Goal: Transaction & Acquisition: Purchase product/service

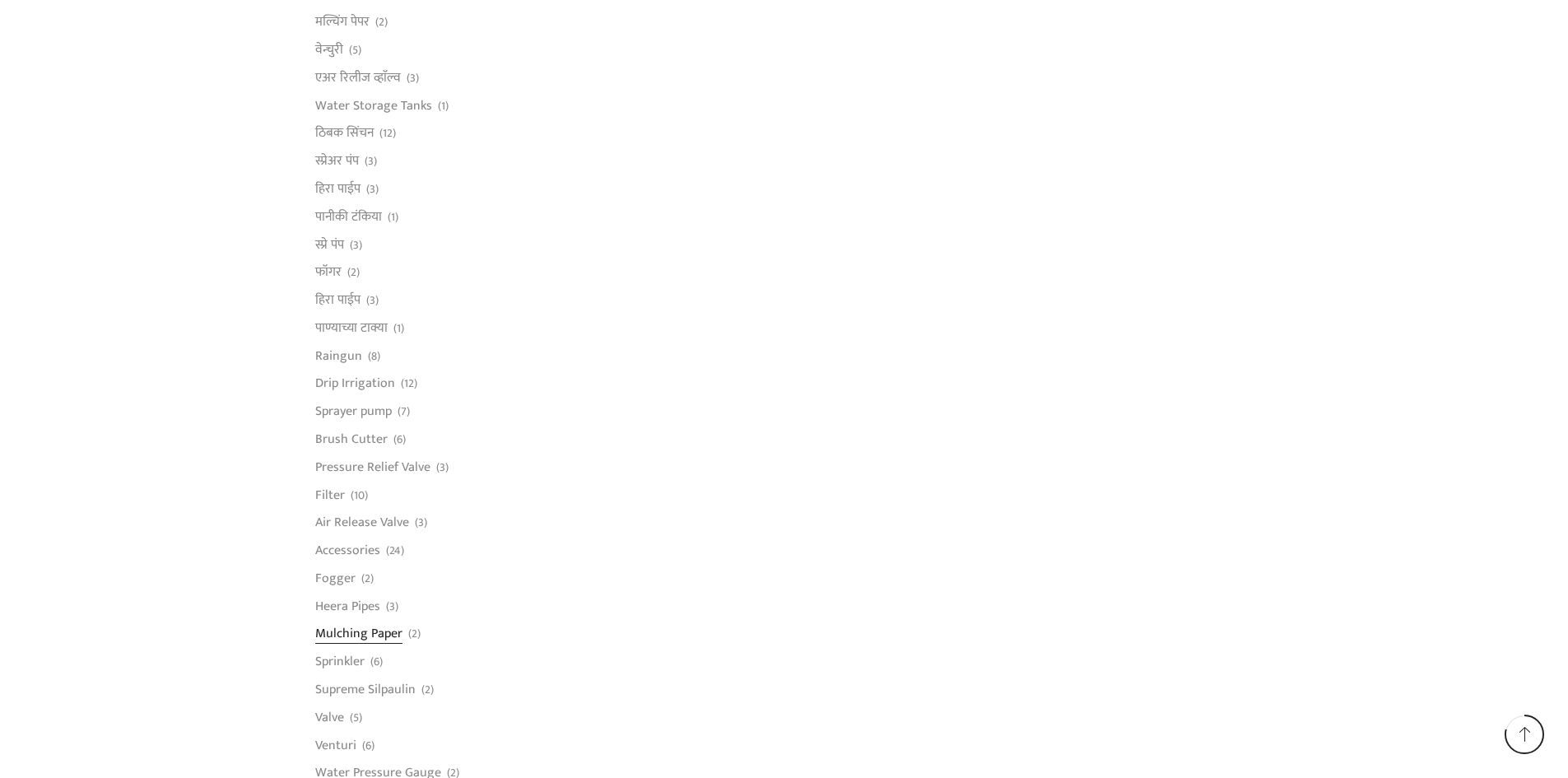
scroll to position [912, 0]
click at [376, 475] on link "Pressure Relief Valve" at bounding box center [373, 473] width 115 height 28
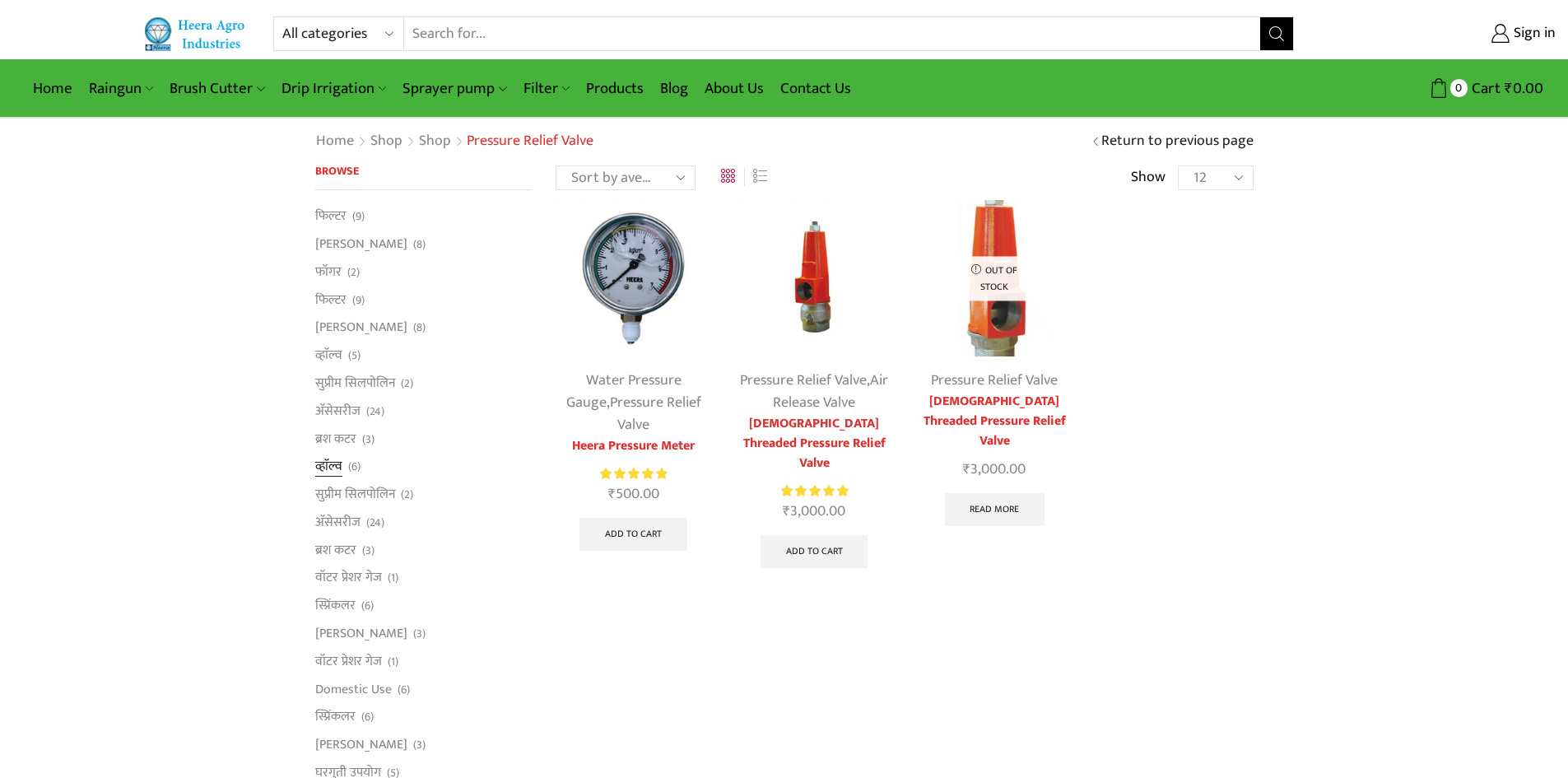
click at [328, 468] on link "व्हाॅल्व" at bounding box center [329, 467] width 28 height 28
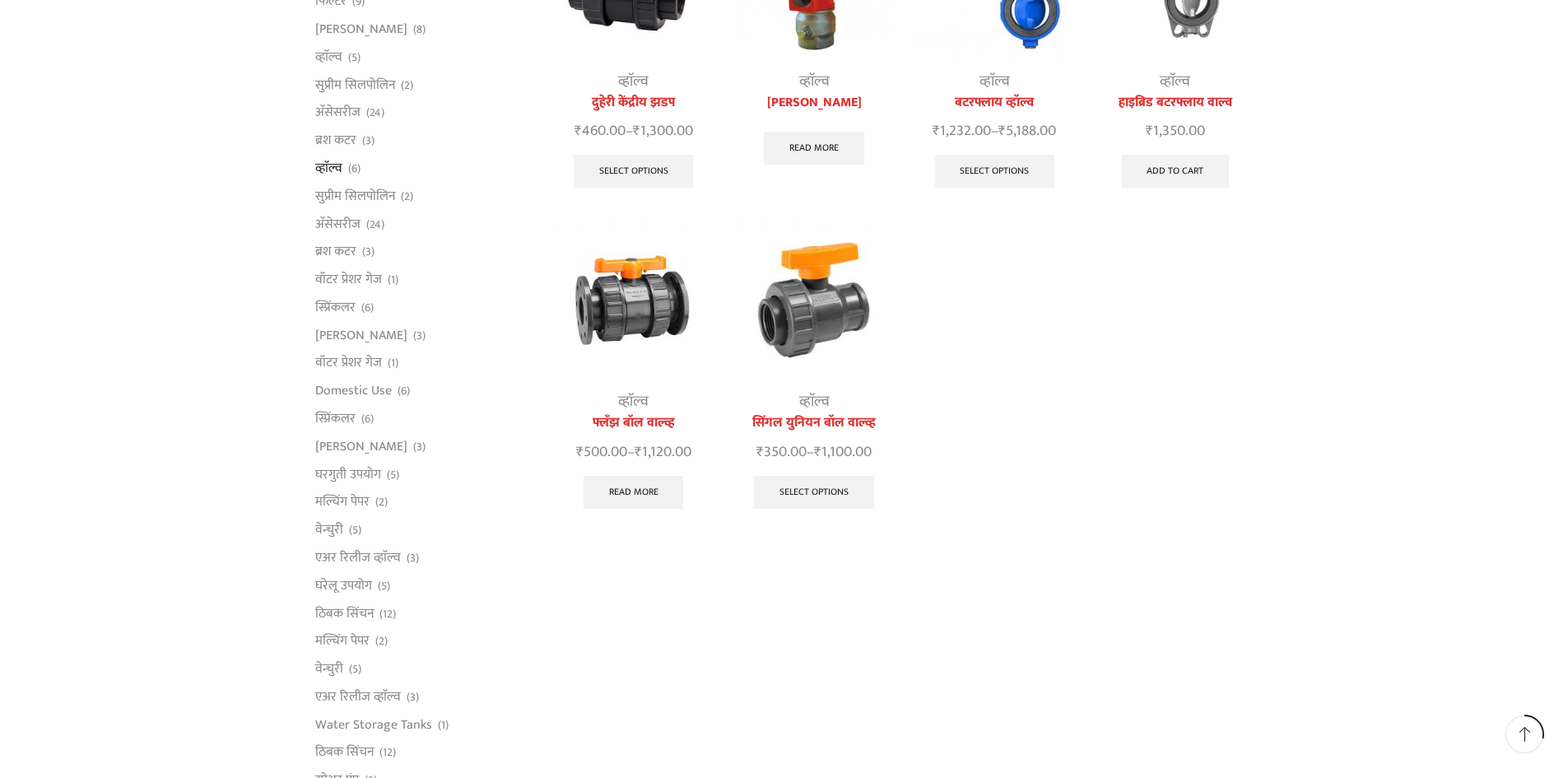
scroll to position [330, 0]
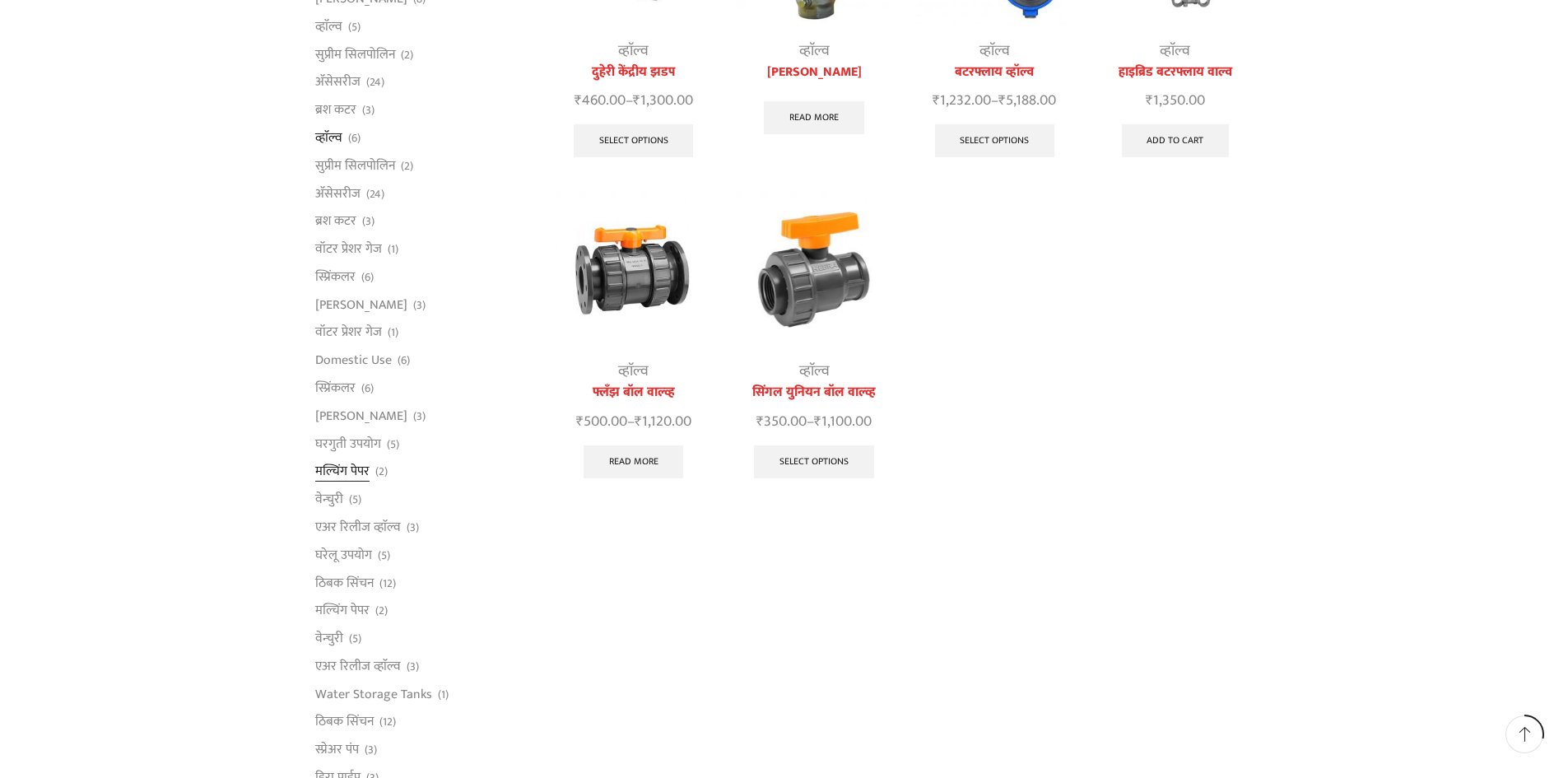
click at [338, 475] on link "मल्चिंग पेपर" at bounding box center [342, 472] width 54 height 28
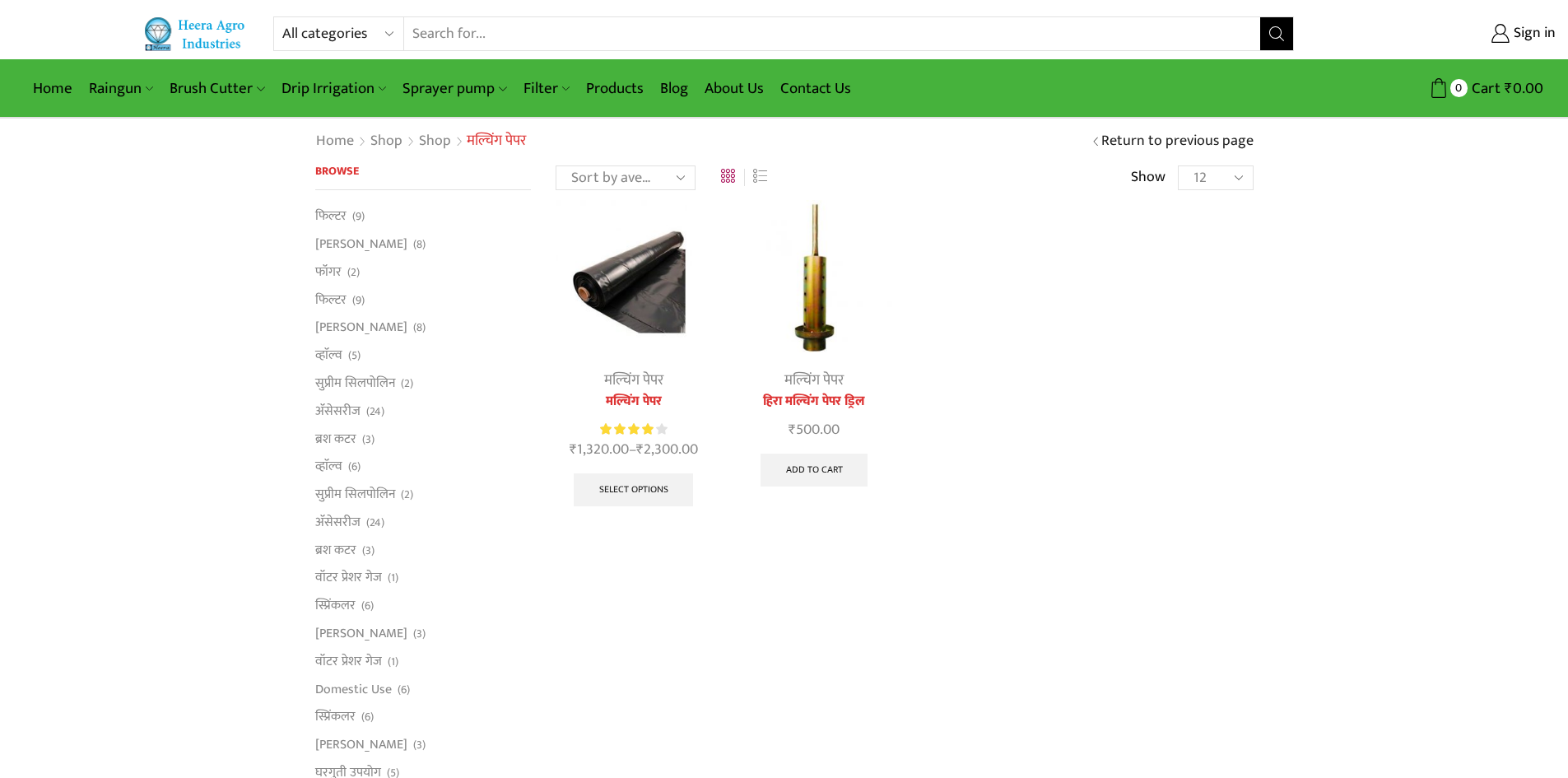
click at [1236, 174] on select "12 24 36 All" at bounding box center [1216, 178] width 75 height 25
select select "-1"
click at [1178, 165] on select "12 24 36 All" at bounding box center [1216, 178] width 75 height 25
click at [678, 178] on select "Sort by popularity Sort by average rating Sort by latest Sort by price: low to …" at bounding box center [626, 178] width 140 height 25
select select "price"
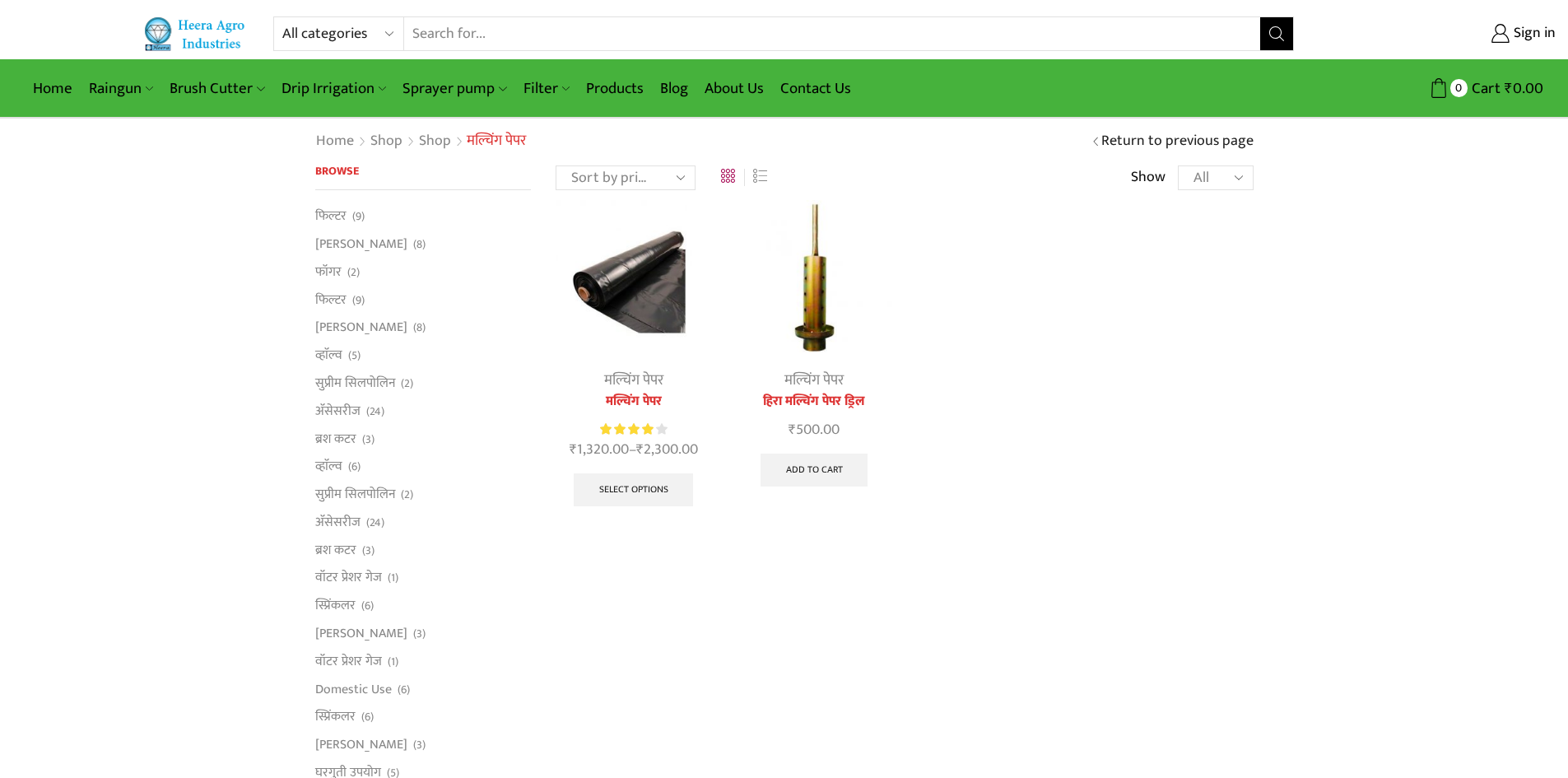
click at [556, 165] on select "Sort by popularity Sort by average rating Sort by latest Sort by price: low to …" at bounding box center [626, 178] width 140 height 25
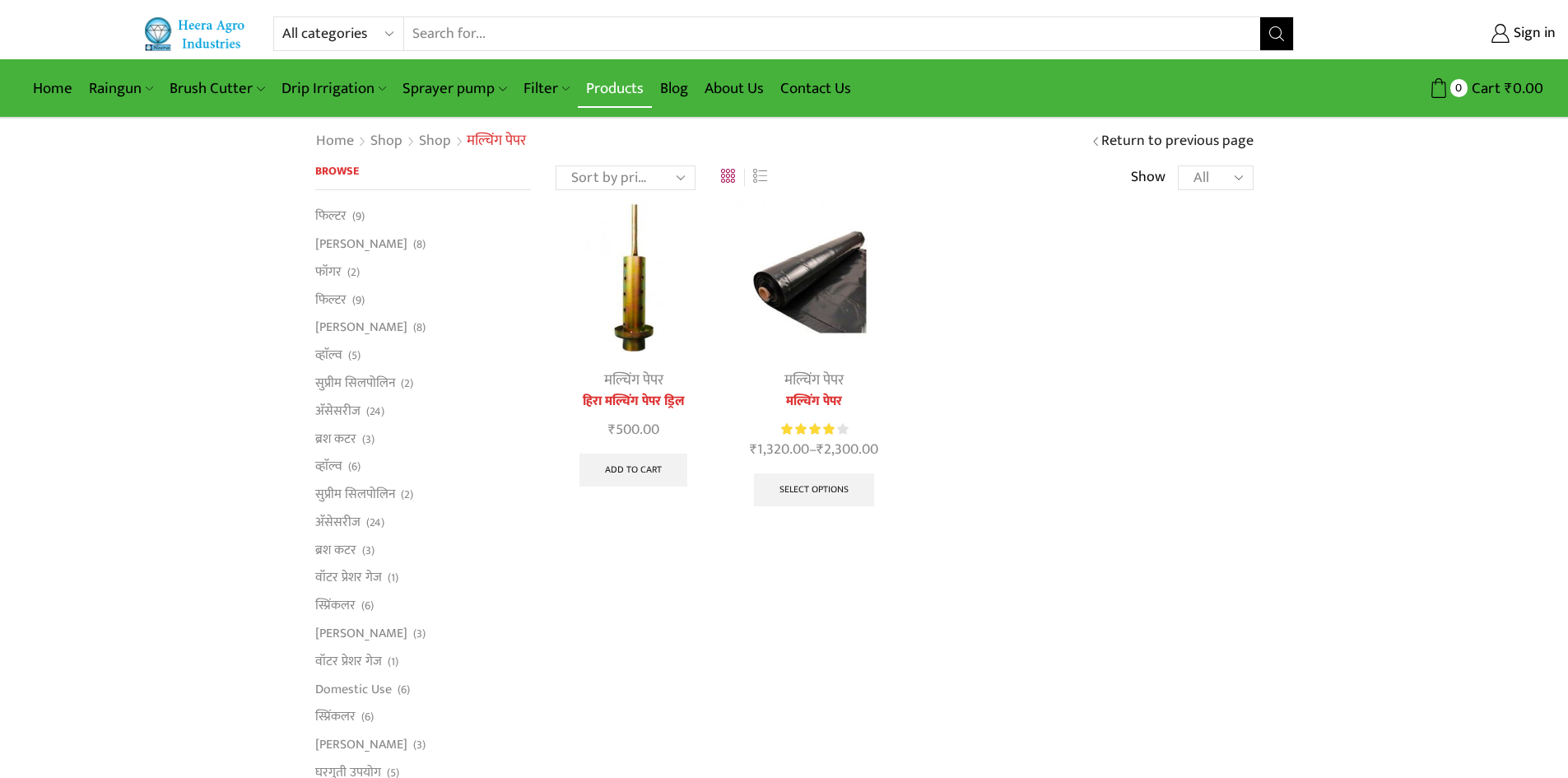
click at [616, 86] on link "Products" at bounding box center [615, 88] width 74 height 38
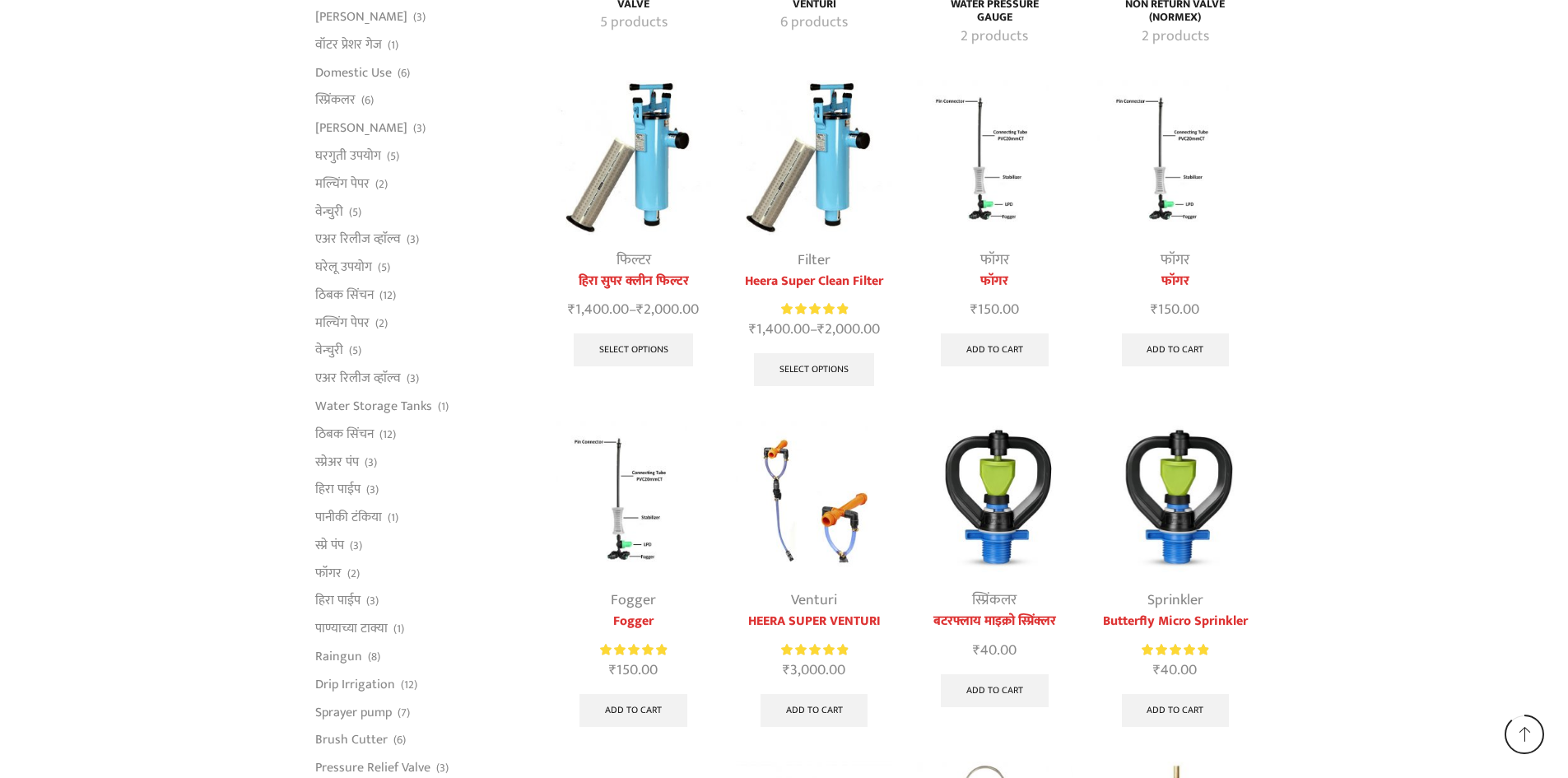
scroll to position [3592, 0]
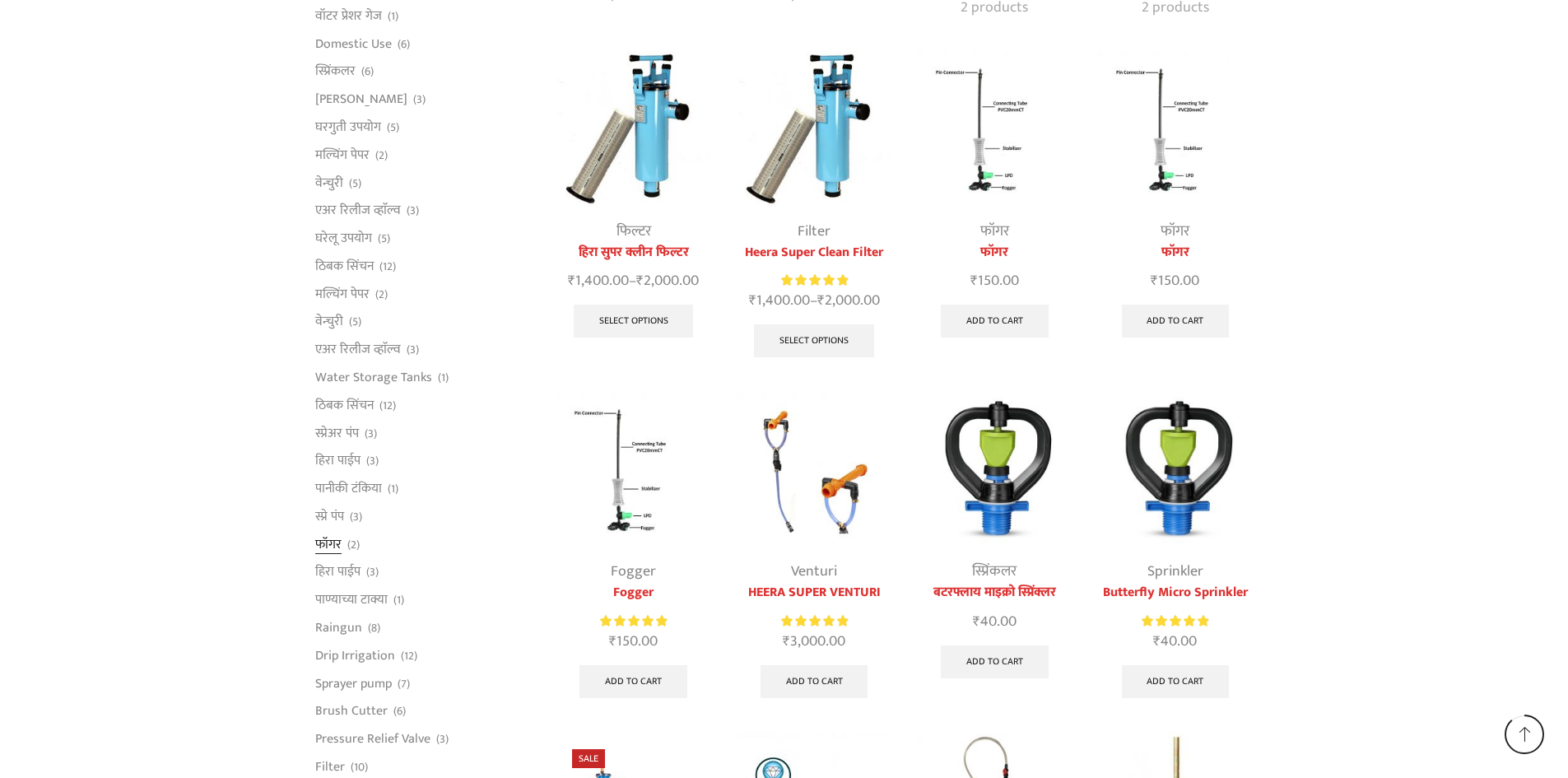
click at [327, 530] on link "फॉगर" at bounding box center [329, 544] width 27 height 28
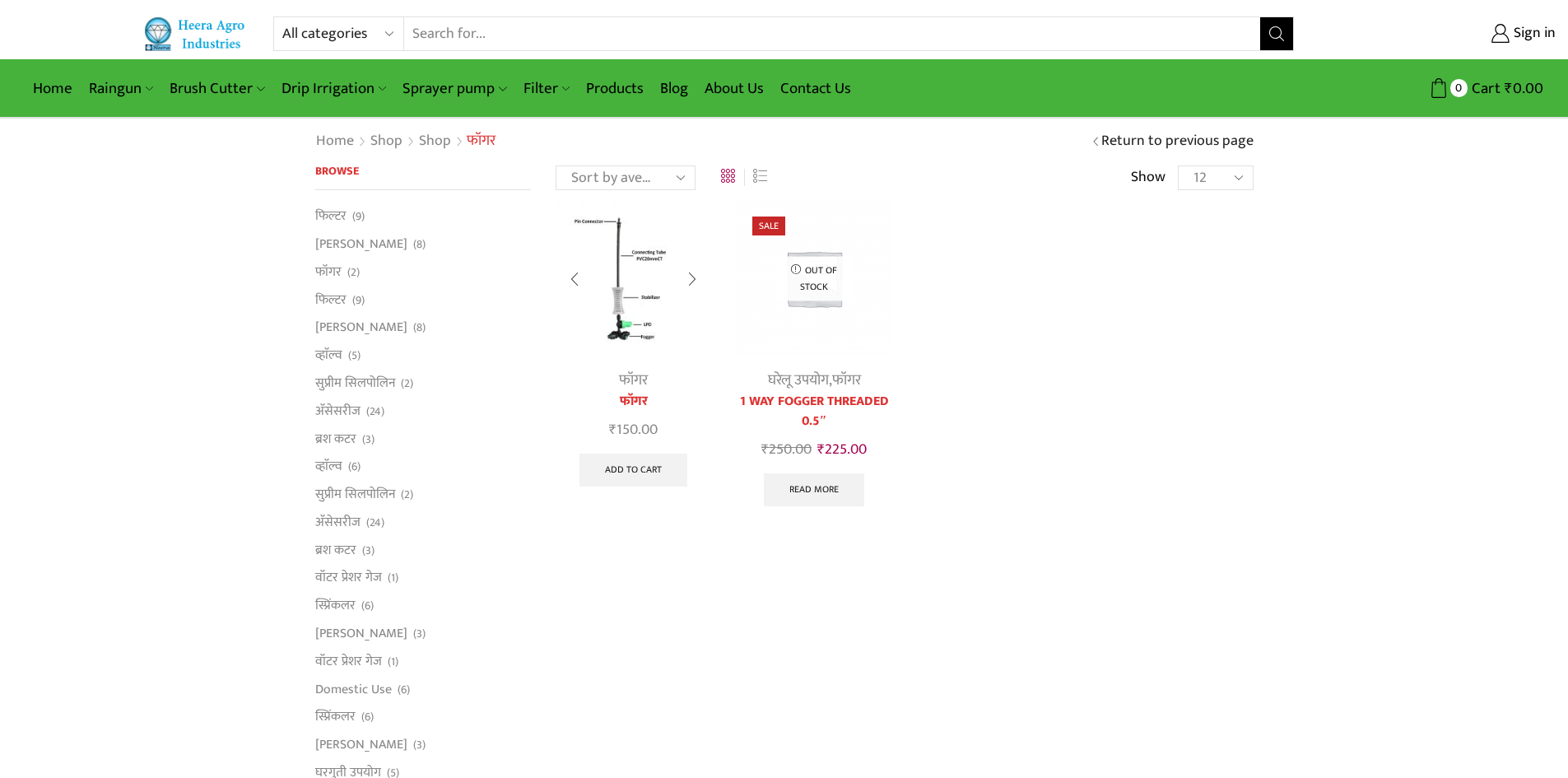
click at [618, 305] on img at bounding box center [633, 278] width 155 height 155
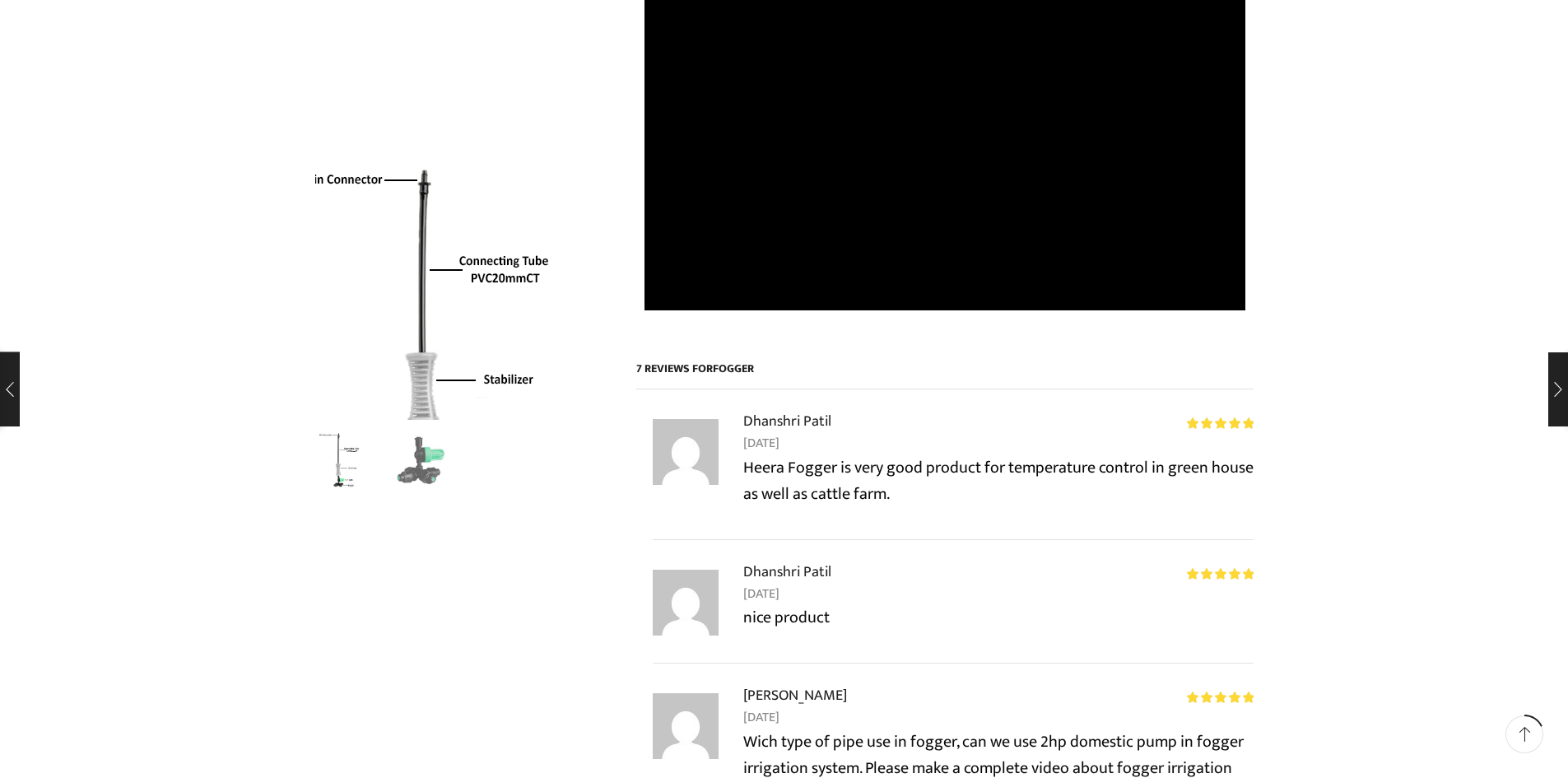
scroll to position [1483, 0]
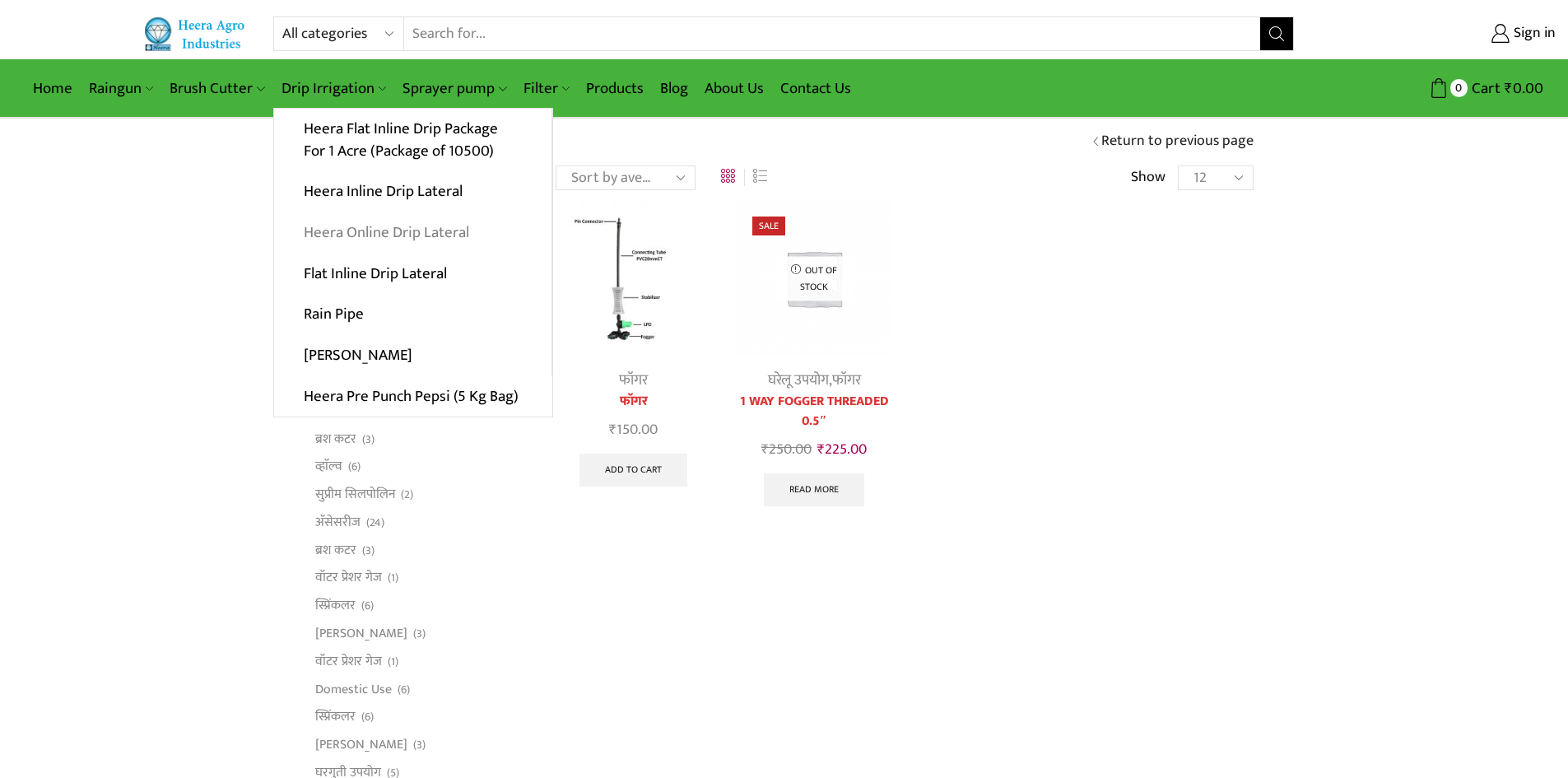
click at [370, 228] on link "Heera Online Drip Lateral" at bounding box center [413, 233] width 277 height 41
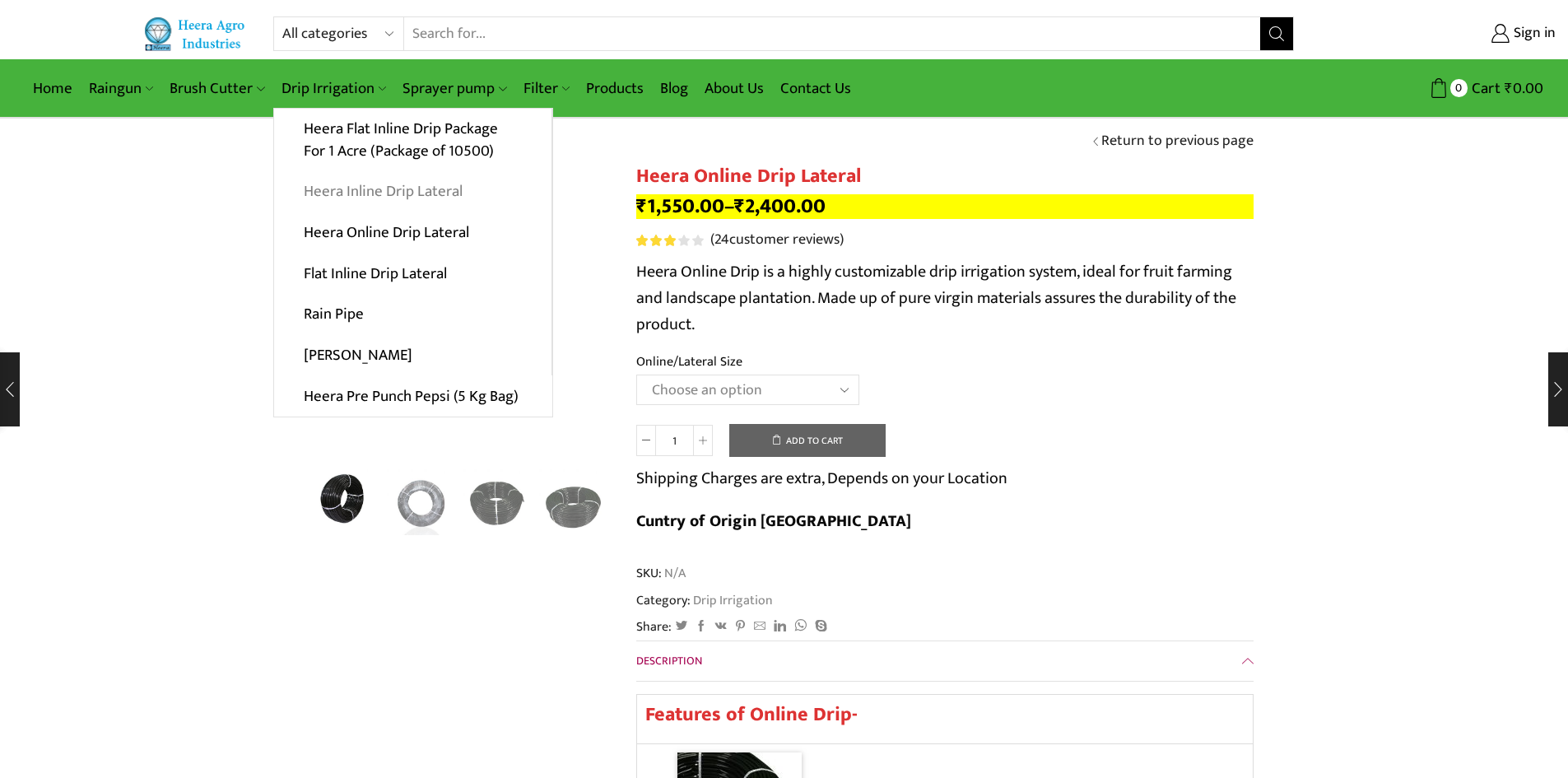
click at [352, 190] on link "Heera Inline Drip Lateral" at bounding box center [413, 191] width 277 height 41
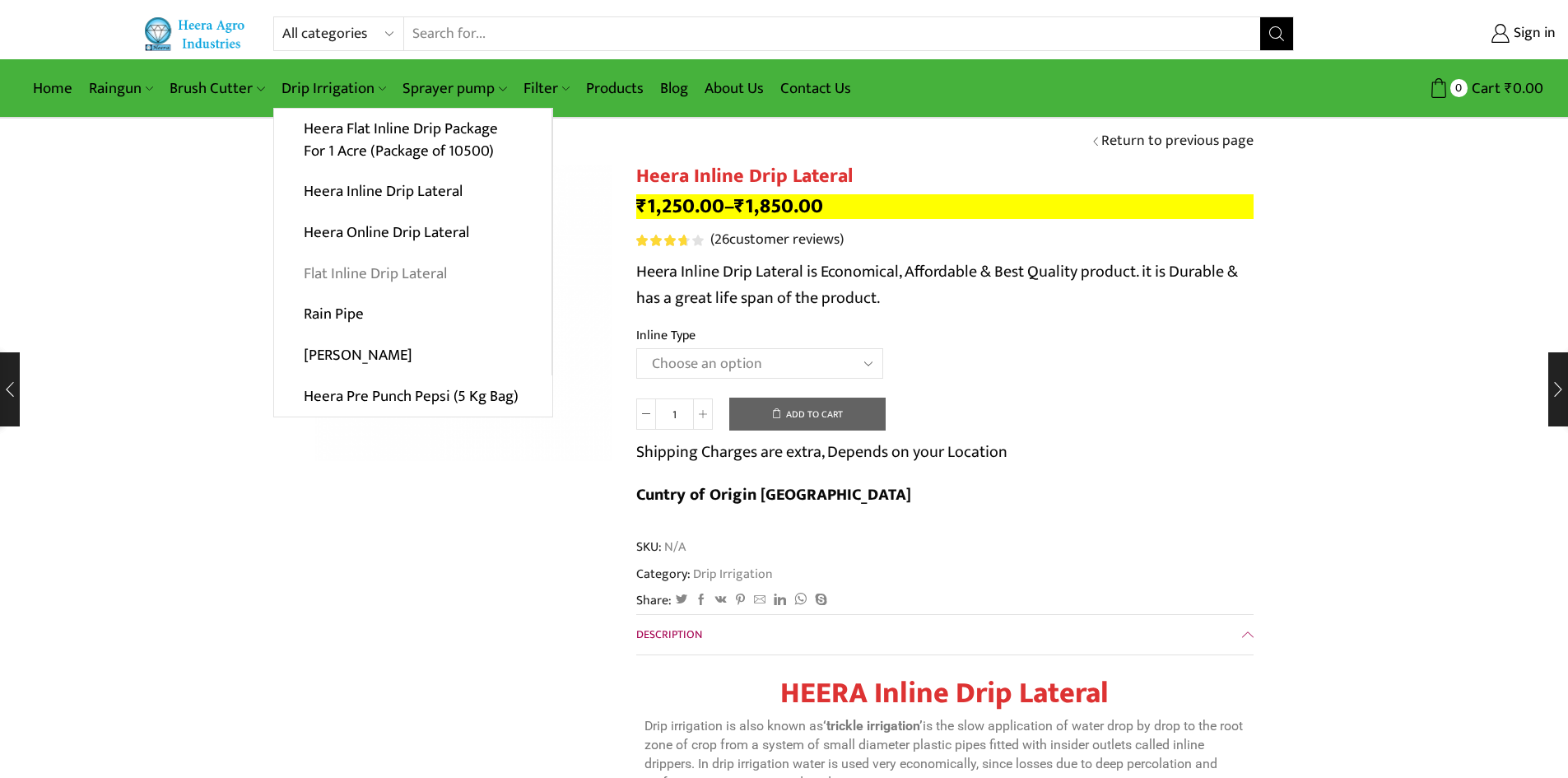
click at [407, 273] on link "Flat Inline Drip Lateral" at bounding box center [413, 273] width 277 height 41
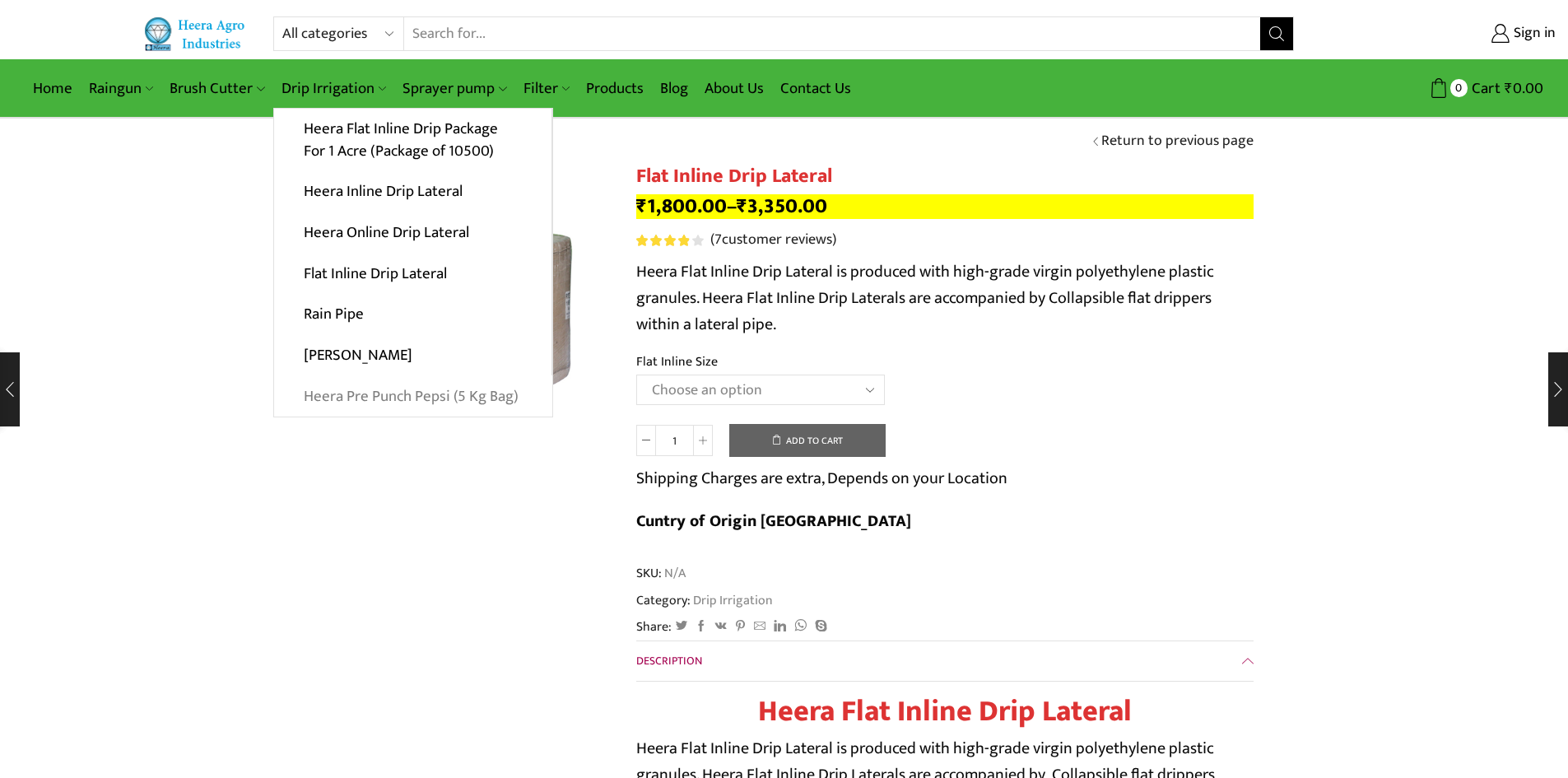
click at [475, 399] on link "Heera Pre Punch Pepsi (5 Kg Bag)" at bounding box center [413, 396] width 278 height 41
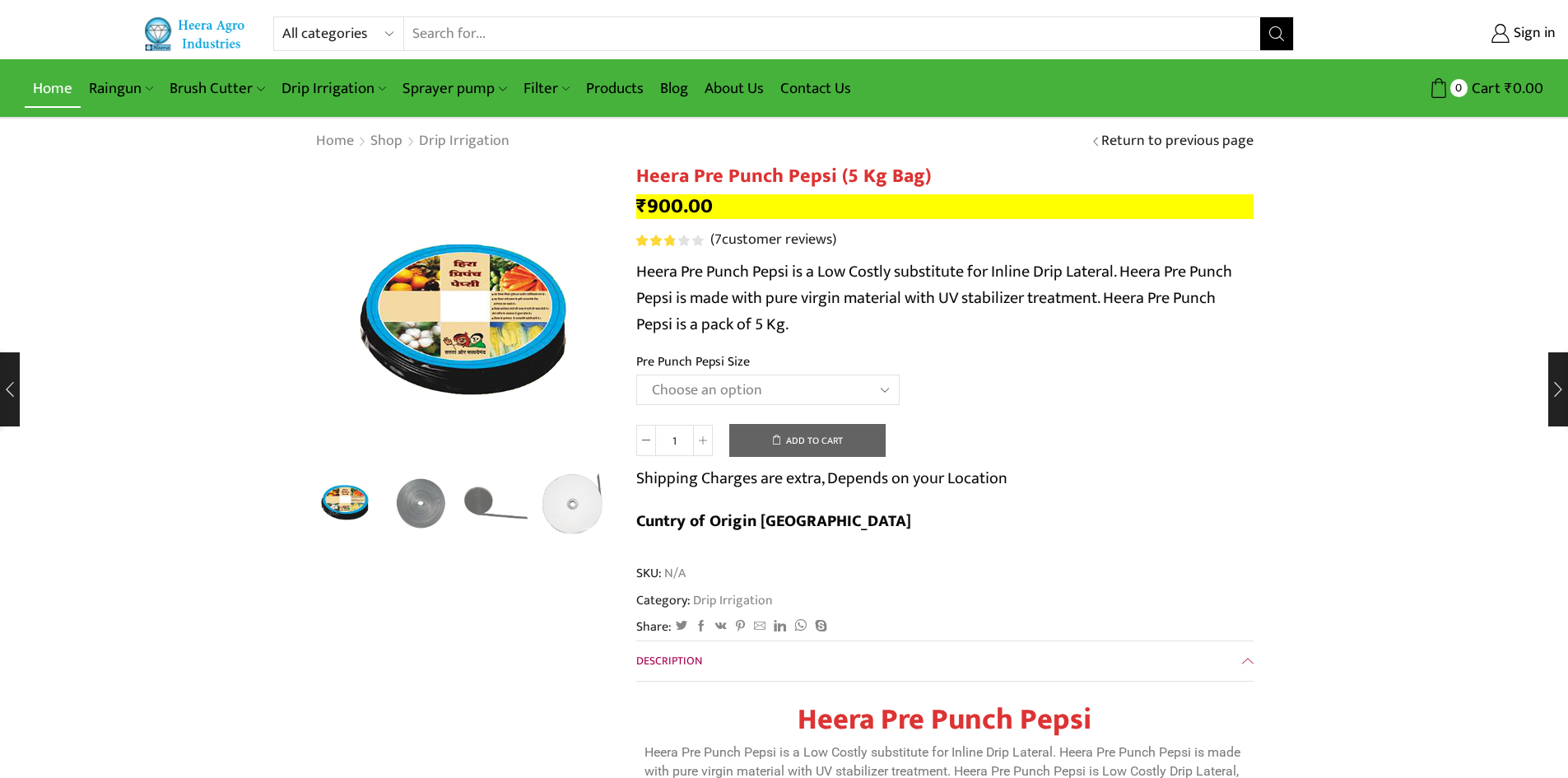
click at [39, 84] on link "Home" at bounding box center [53, 88] width 56 height 38
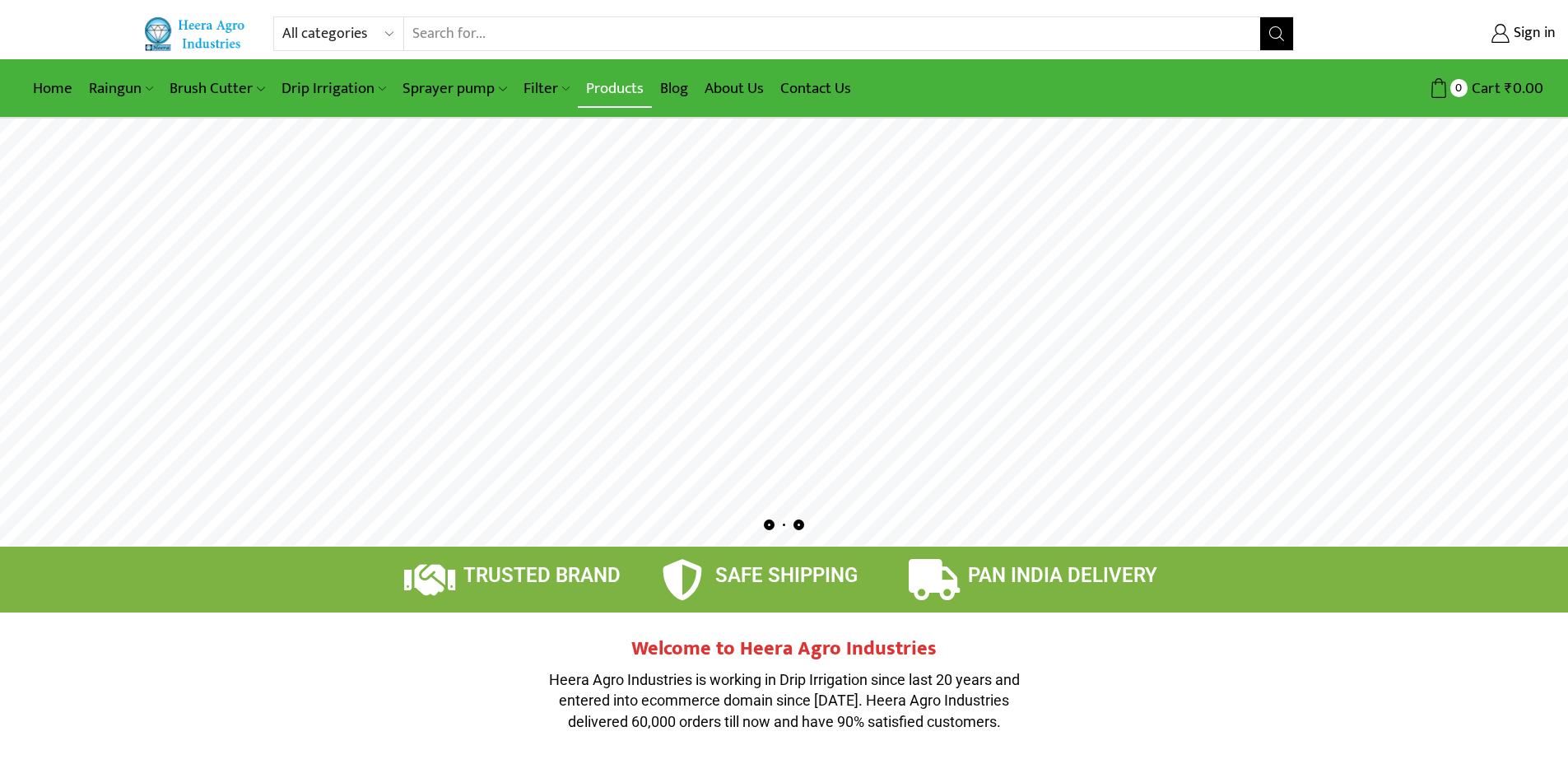
click at [597, 90] on link "Products" at bounding box center [615, 88] width 74 height 38
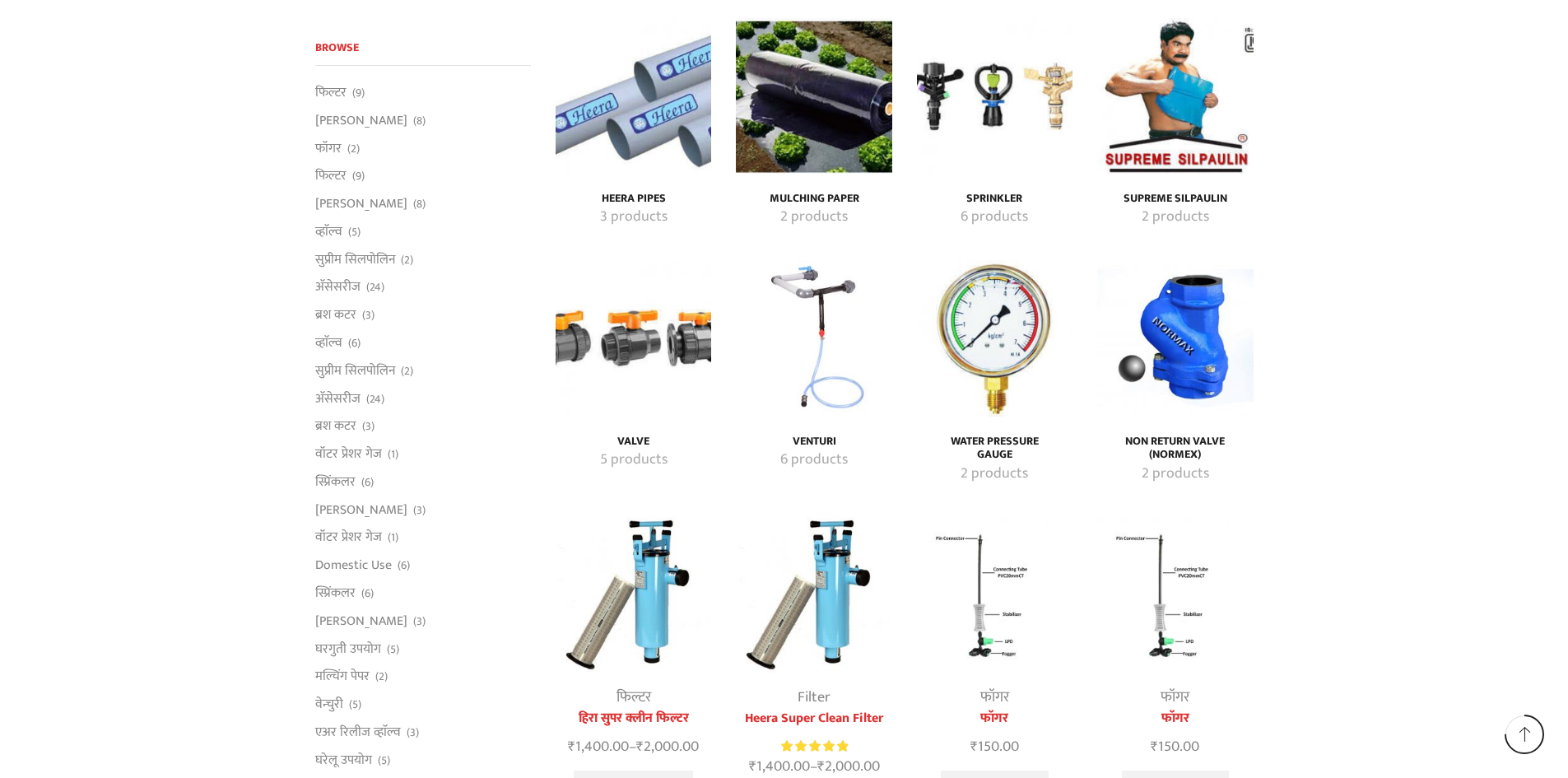
scroll to position [3047, 0]
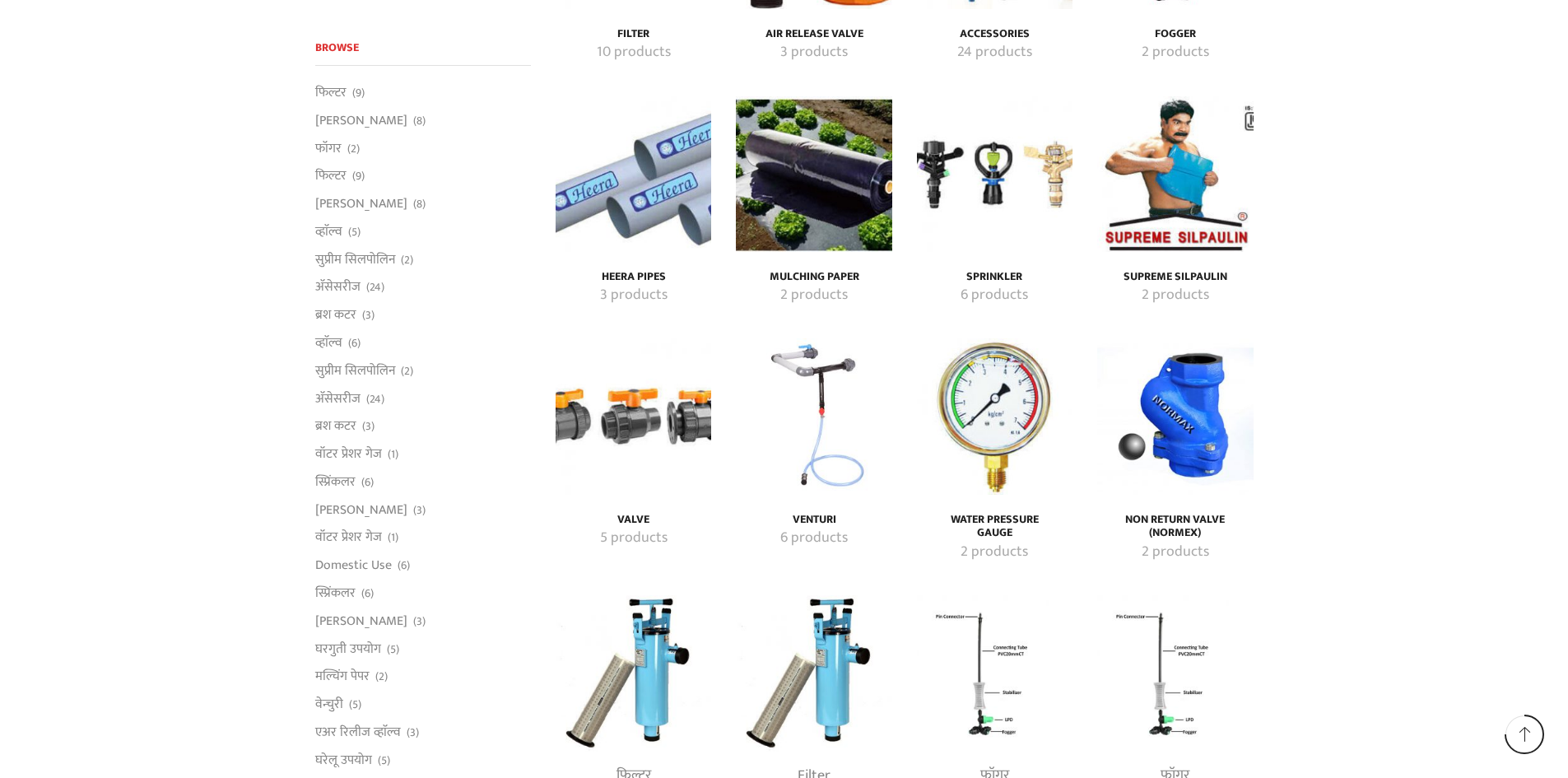
click at [1167, 406] on img "Visit product category Non Return Valve (Normex)" at bounding box center [1175, 416] width 155 height 155
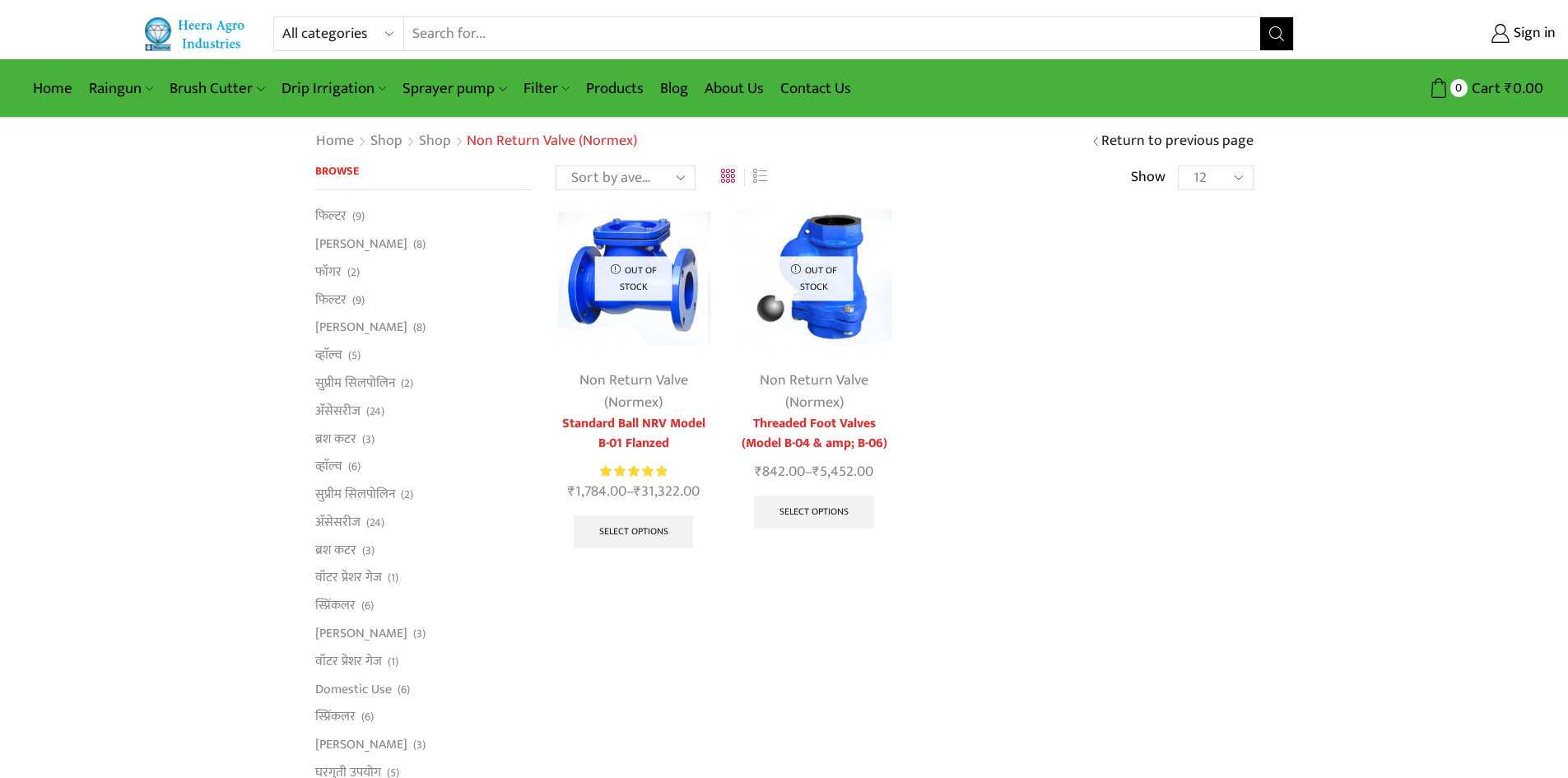
click at [386, 37] on select "All categories Accessories Air Release Valve Brush Cutter Domestic Use Drip Irr…" at bounding box center [342, 33] width 121 height 33
select select "mulching-paper-mr"
click at [282, 18] on select "All categories Accessories Air Release Valve Brush Cutter Domestic Use Drip Irr…" at bounding box center [342, 33] width 121 height 33
click at [1068, 346] on div "Out of stock Non Return Valve (Normex) Standard Ball NRV Model B-01 Flanzed Rat…" at bounding box center [905, 392] width 723 height 383
click at [377, 383] on link "सुप्रीम सिलपोलिन" at bounding box center [355, 383] width 80 height 28
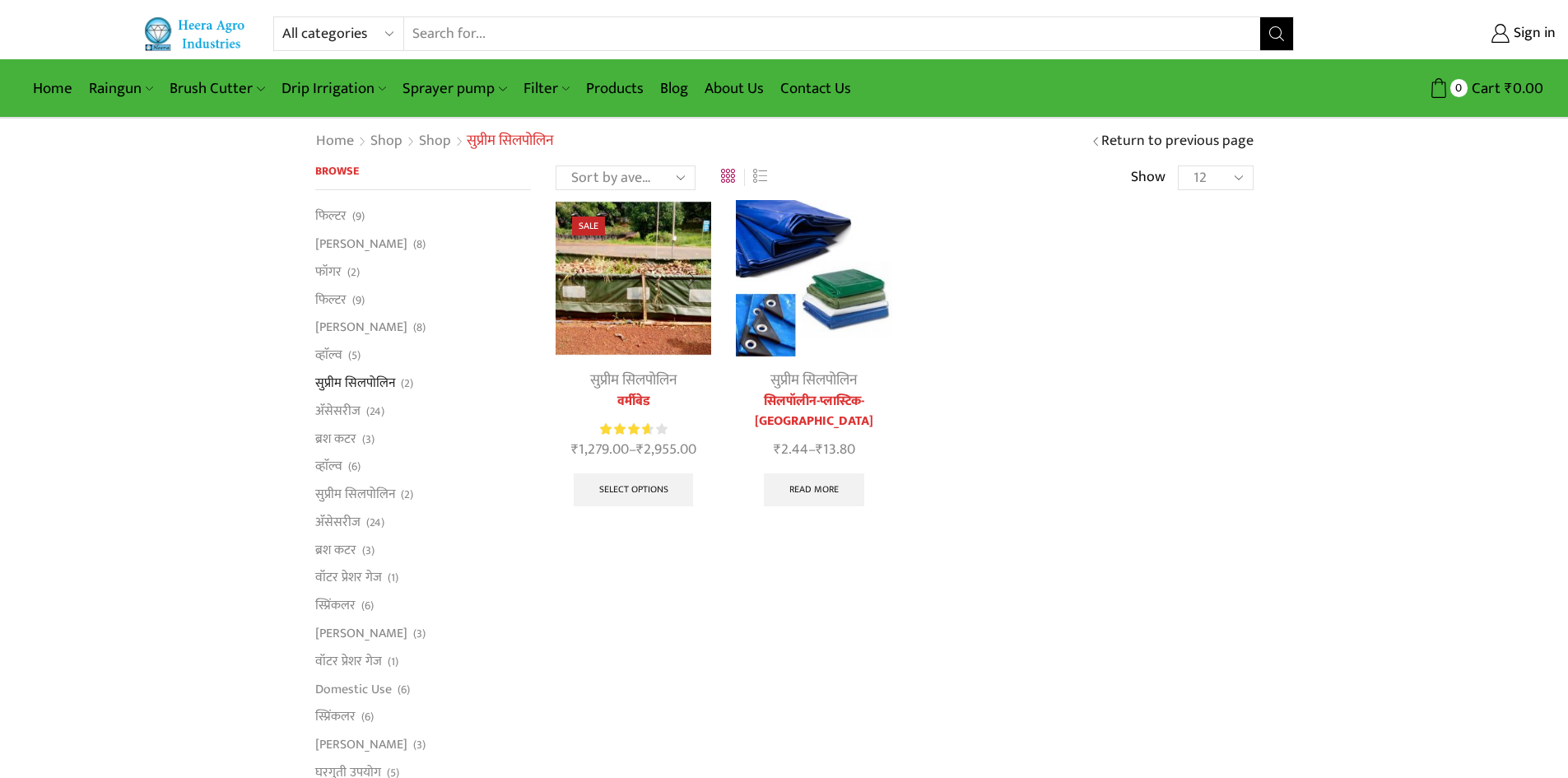
click at [653, 299] on img at bounding box center [633, 278] width 155 height 155
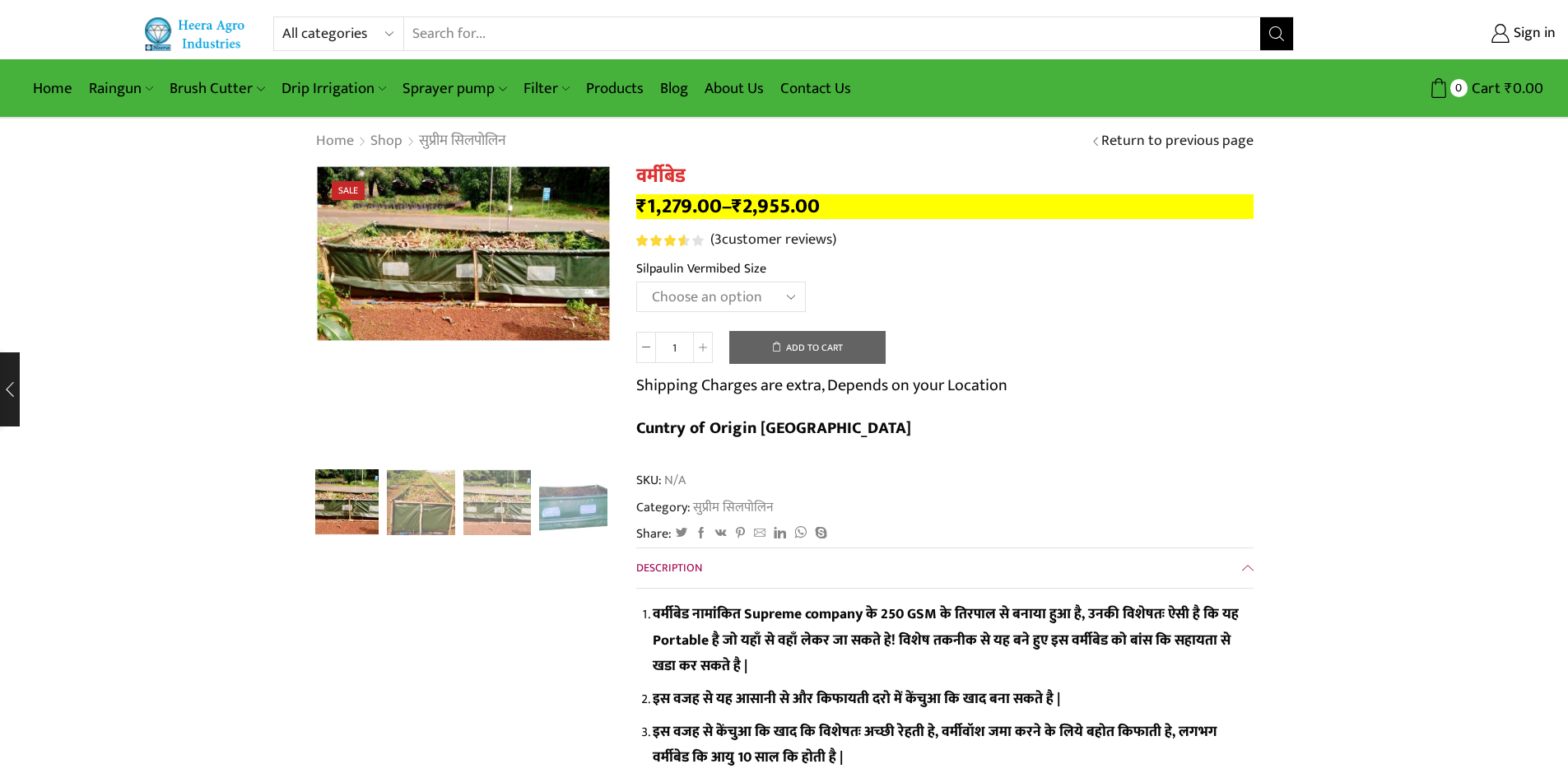
click at [786, 301] on select "Choose an option 12' x 4' x 2' Large 4' x 4' x 2' Small 8' x 4' x 2' Midum" at bounding box center [721, 296] width 169 height 31
select select "8-x-4-x-2-midum-hi"
click at [637, 281] on select "Choose an option 12' x 4' x 2' Large 4' x 4' x 2' Small 8' x 4' x 2' Midum" at bounding box center [721, 296] width 169 height 31
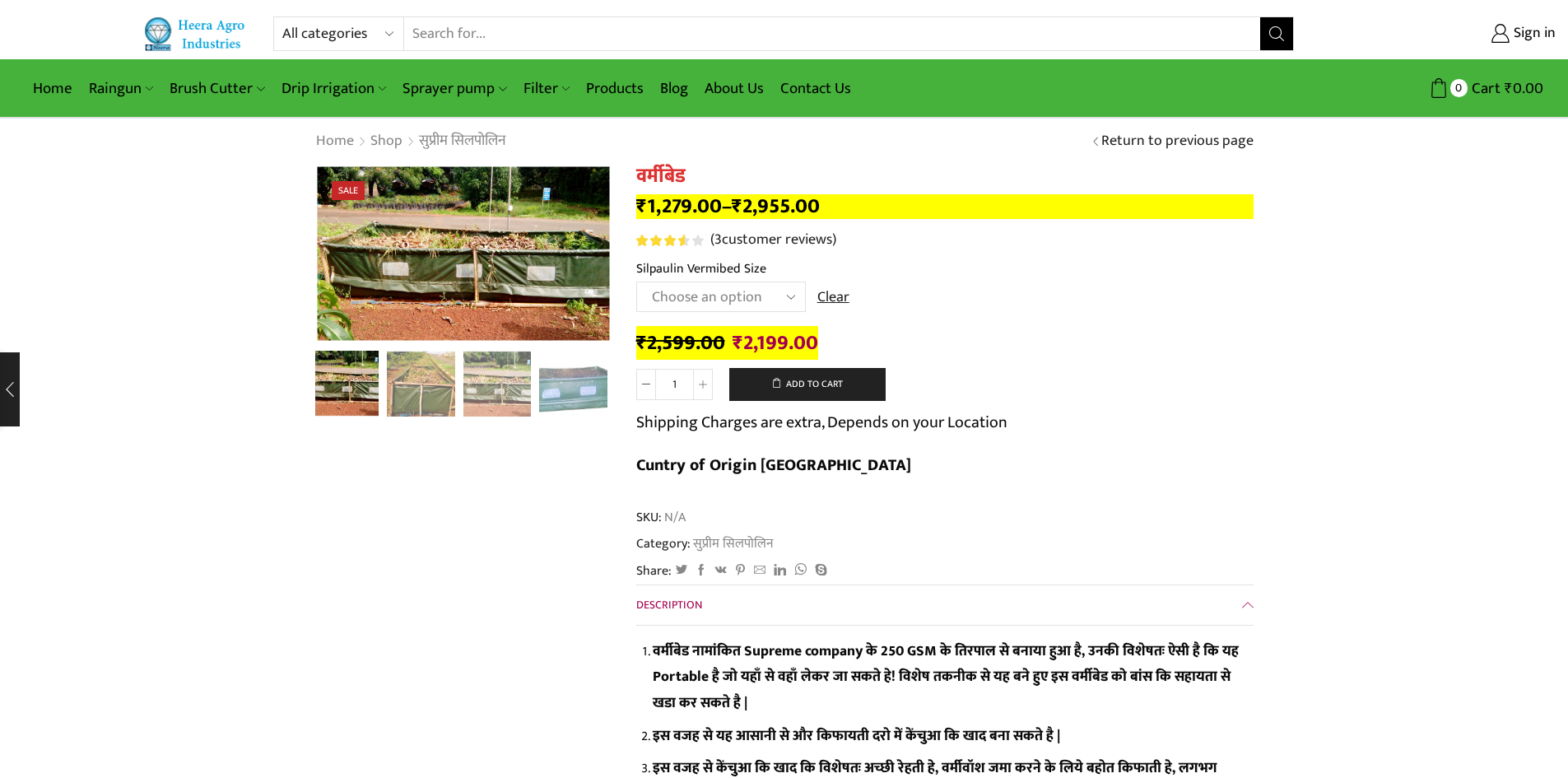
click at [789, 296] on select "Choose an option 12' x 4' x 2' Large 4' x 4' x 2' Small 8' x 4' x 2' Midum" at bounding box center [721, 296] width 169 height 31
click at [637, 281] on select "Choose an option 12' x 4' x 2' Large 4' x 4' x 2' Small 8' x 4' x 2' Midum" at bounding box center [721, 296] width 169 height 31
click at [952, 317] on td "Choose an option 12' x 4' x 2' Large 4' x 4' x 2' Small 8' x 4' x 2' Midum Clear" at bounding box center [945, 304] width 618 height 45
click at [558, 385] on img "4 / 5" at bounding box center [573, 382] width 68 height 68
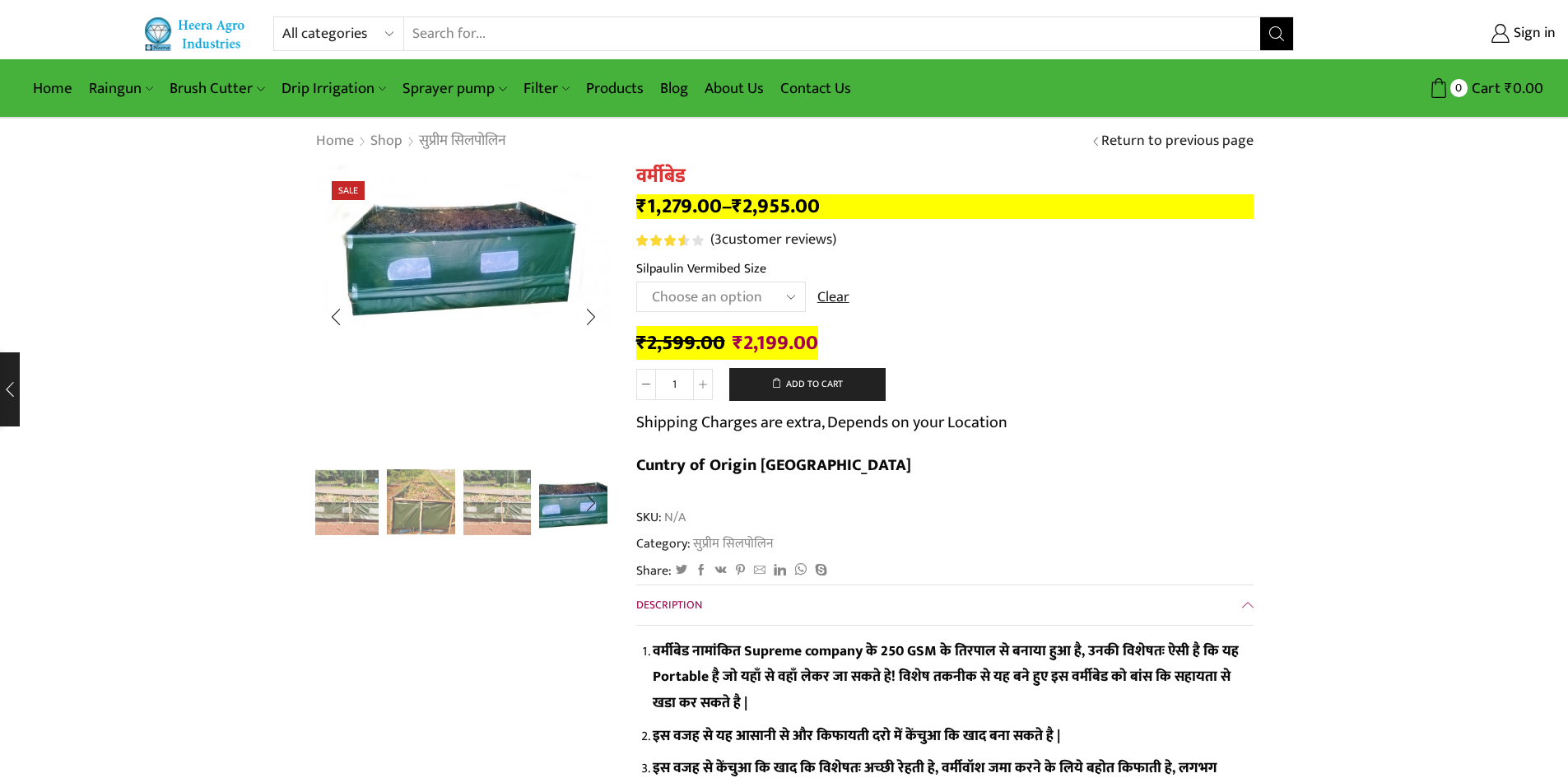
click at [421, 521] on img "2 / 5" at bounding box center [421, 501] width 68 height 68
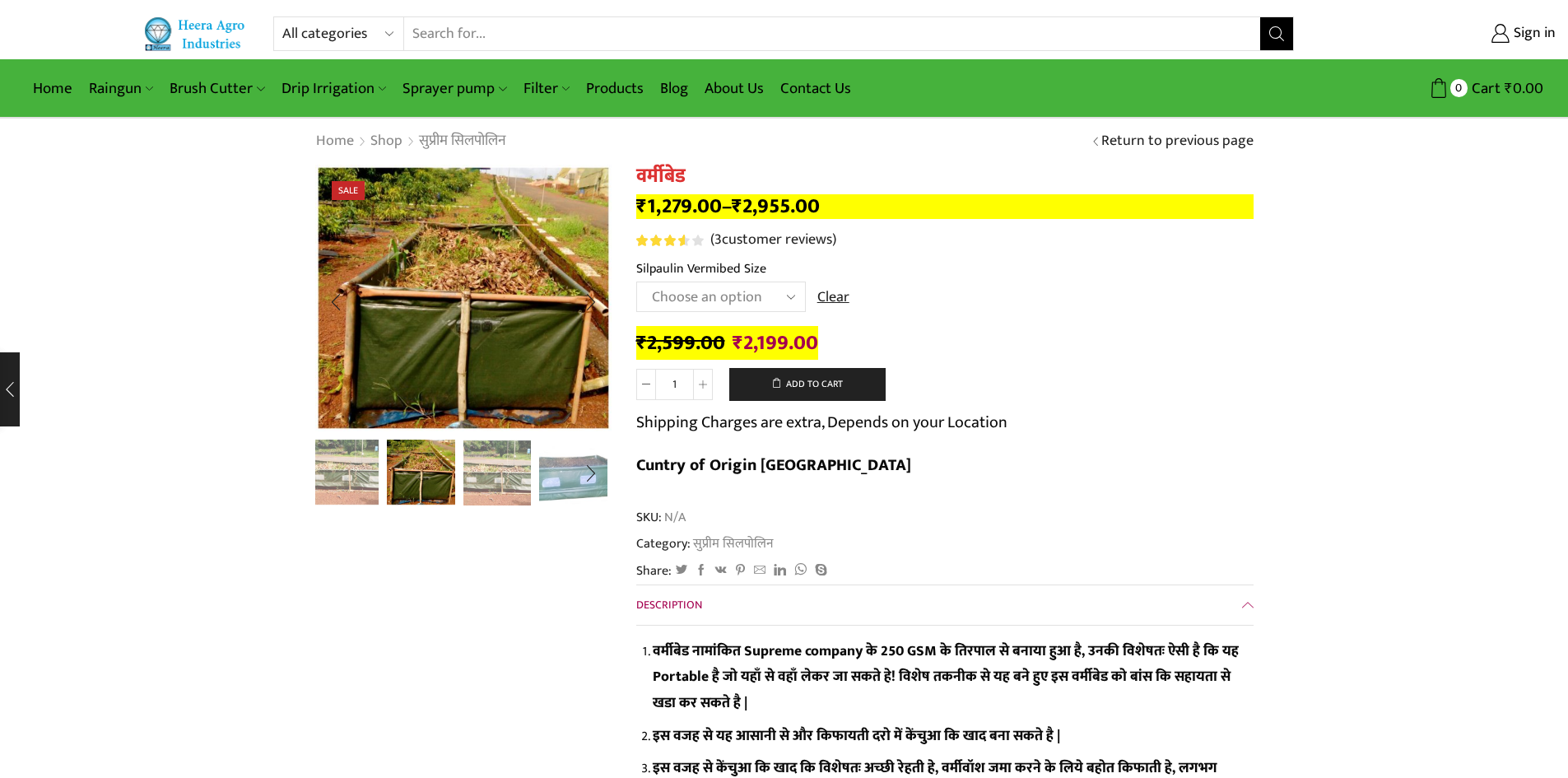
click at [351, 493] on img "1 / 5" at bounding box center [345, 472] width 68 height 68
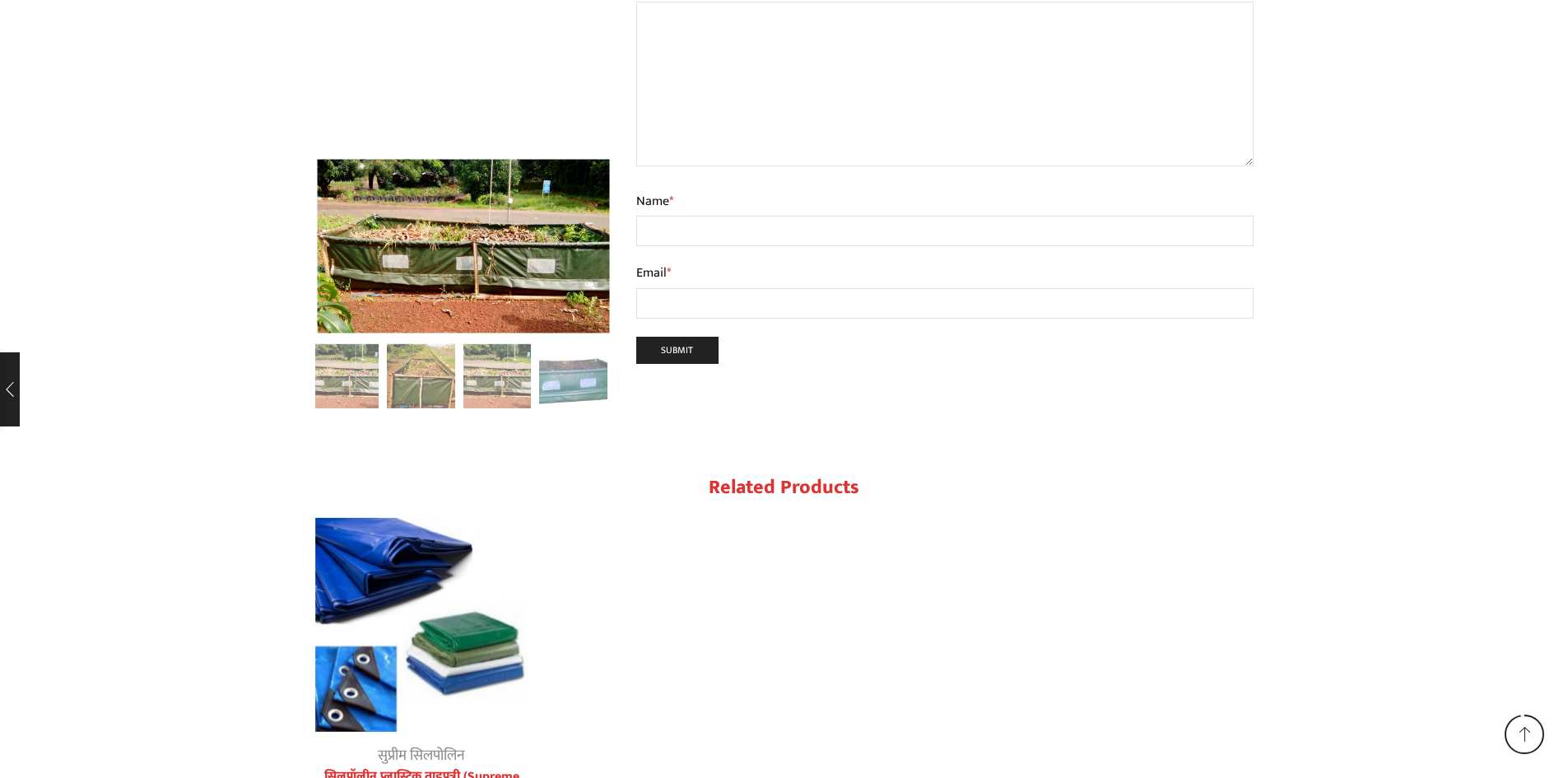
scroll to position [4210, 0]
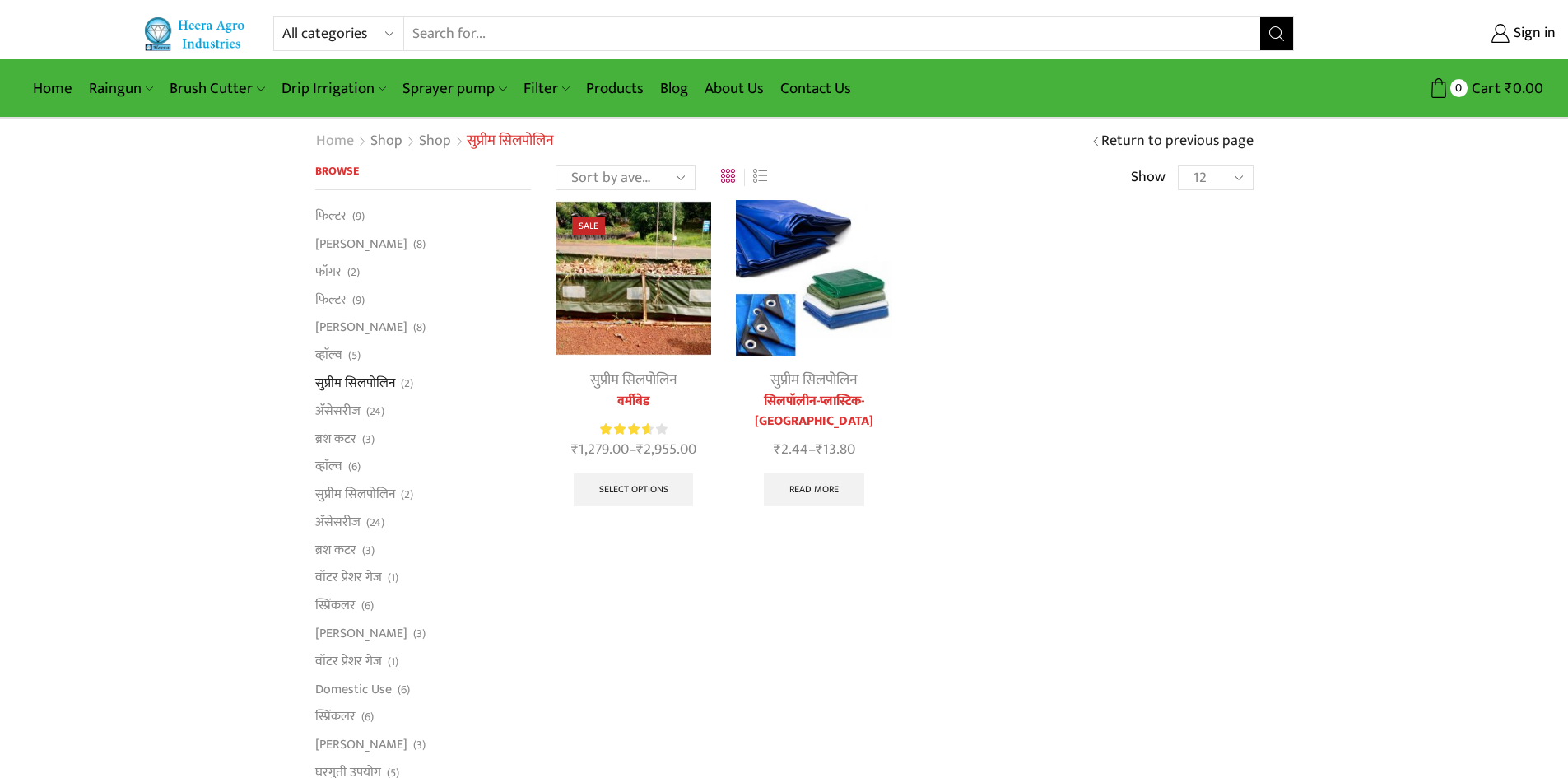
click at [340, 141] on link "Home" at bounding box center [335, 142] width 39 height 22
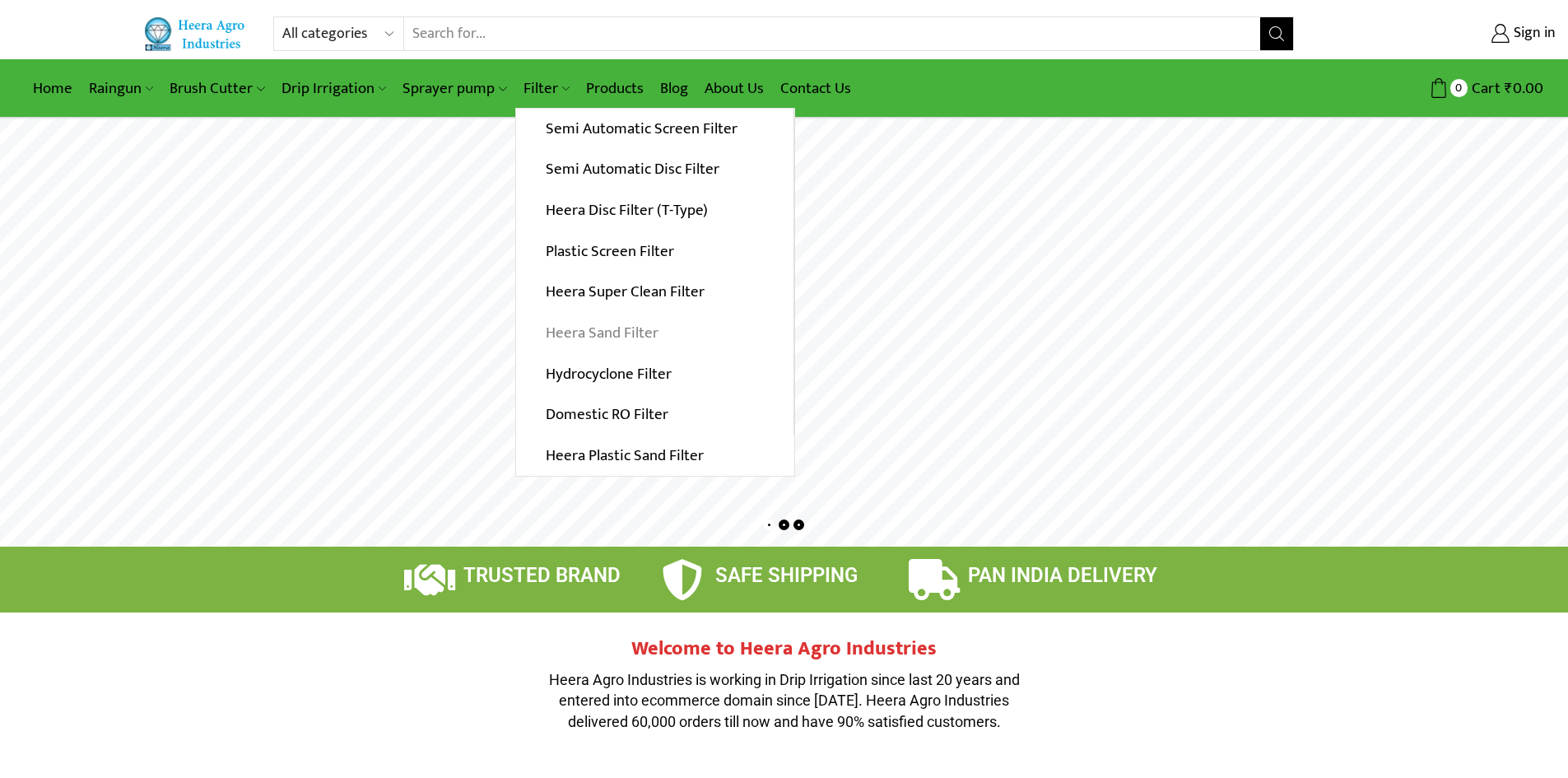
click at [623, 334] on link "Heera Sand Filter" at bounding box center [655, 333] width 277 height 41
